Goal: Information Seeking & Learning: Learn about a topic

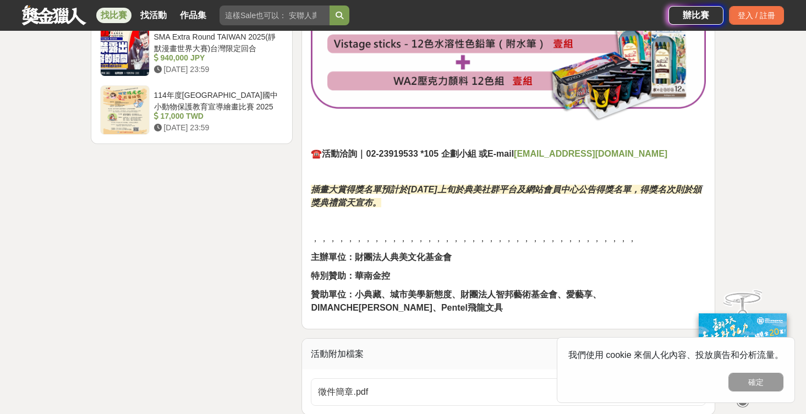
scroll to position [1478, 0]
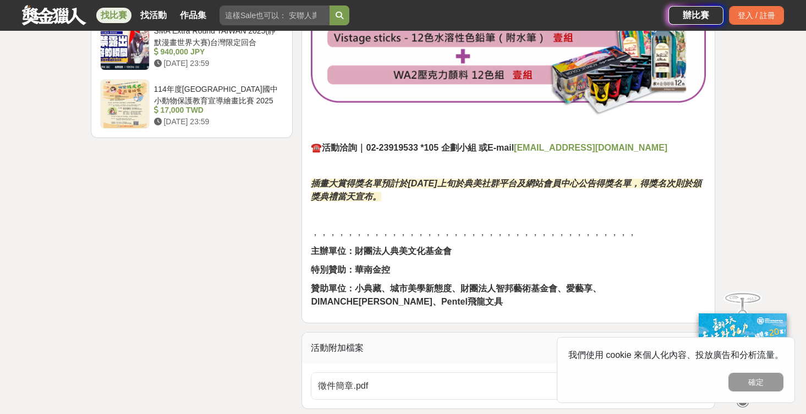
drag, startPoint x: 400, startPoint y: 198, endPoint x: 300, endPoint y: 184, distance: 101.0
drag, startPoint x: 385, startPoint y: 170, endPoint x: 398, endPoint y: 190, distance: 23.5
drag, startPoint x: 412, startPoint y: 189, endPoint x: 426, endPoint y: 192, distance: 14.1
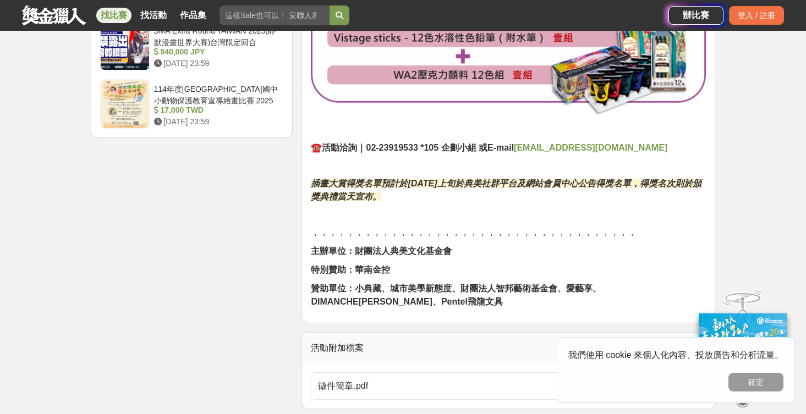
click at [426, 192] on p "插畫大賞得獎名單預計於[DATE]上旬於典美社群平台及網站會員中心公告得獎名單，得獎名次則於頒獎典禮當天宣布。" at bounding box center [508, 190] width 395 height 26
click at [420, 192] on p "插畫大賞得獎名單預計於[DATE]上旬於典美社群平台及網站會員中心公告得獎名單，得獎名次則於頒獎典禮當天宣布。" at bounding box center [508, 190] width 395 height 26
drag, startPoint x: 424, startPoint y: 183, endPoint x: 497, endPoint y: 189, distance: 72.8
click at [497, 189] on p "插畫大賞得獎名單預計於[DATE]上旬於典美社群平台及網站會員中心公告得獎名單，得獎名次則於頒獎典禮當天宣布。" at bounding box center [508, 190] width 395 height 26
click at [433, 186] on strong "插畫大賞得獎名單預計於[DATE]上旬於典美社群平台及網站會員中心公告得獎名單，得獎名次則於頒獎典禮當天宣布。" at bounding box center [506, 190] width 390 height 23
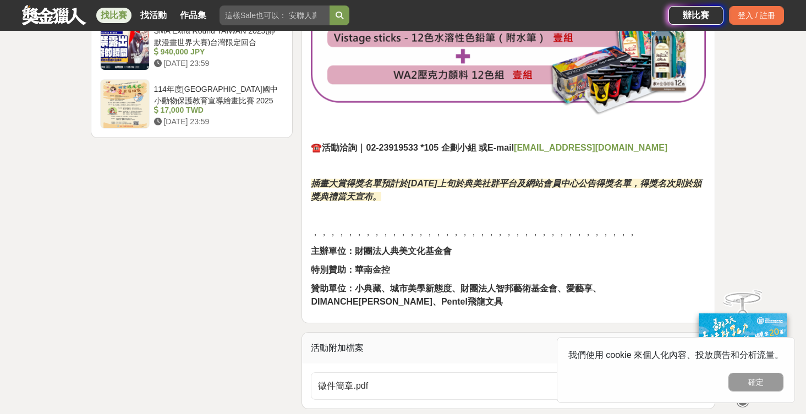
drag, startPoint x: 452, startPoint y: 183, endPoint x: 615, endPoint y: 196, distance: 163.3
click at [615, 196] on p "插畫大賞得獎名單預計於[DATE]上旬於典美社群平台及網站會員中心公告得獎名單，得獎名次則於頒獎典禮當天宣布。" at bounding box center [508, 190] width 395 height 26
drag, startPoint x: 383, startPoint y: 203, endPoint x: 391, endPoint y: 201, distance: 8.7
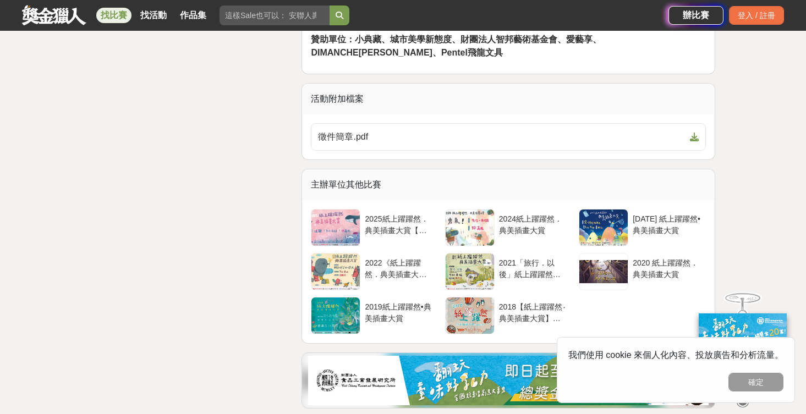
scroll to position [1734, 0]
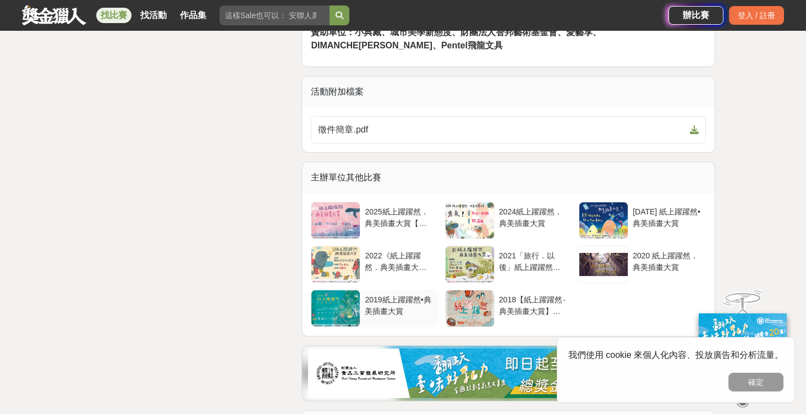
click at [391, 304] on div "2019紙上躍躍然•典美插畫大賞" at bounding box center [399, 304] width 69 height 21
